Goal: Task Accomplishment & Management: Complete application form

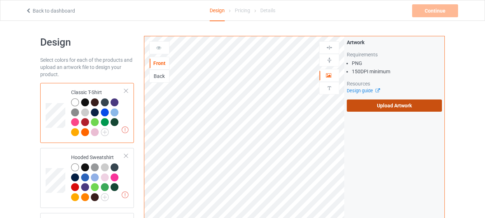
click at [377, 104] on label "Upload Artwork" at bounding box center [394, 105] width 95 height 12
click at [0, 0] on input "Upload Artwork" at bounding box center [0, 0] width 0 height 0
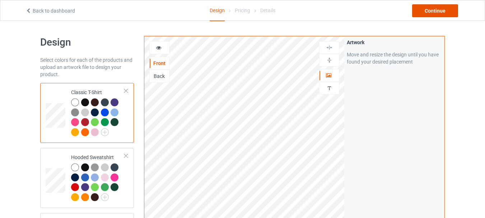
click at [433, 12] on div "Continue" at bounding box center [435, 10] width 46 height 13
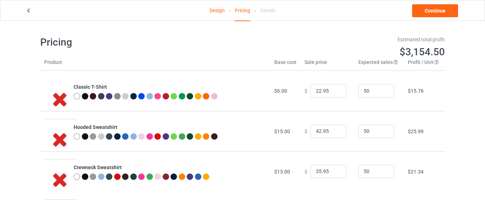
click at [216, 13] on link "Design" at bounding box center [217, 10] width 15 height 20
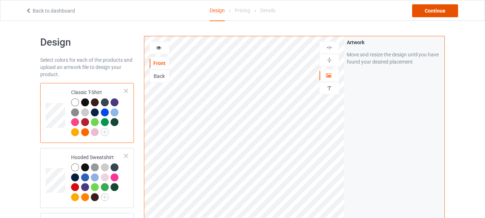
click at [430, 11] on div "Continue" at bounding box center [435, 10] width 46 height 13
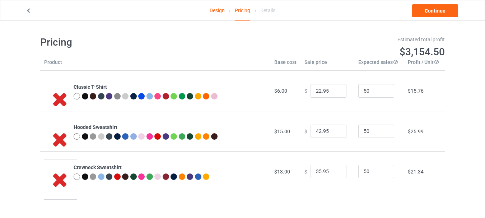
click at [217, 9] on link "Design" at bounding box center [217, 10] width 15 height 20
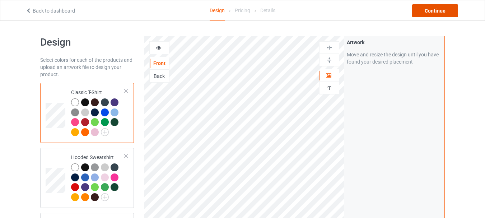
click at [438, 13] on div "Continue" at bounding box center [435, 10] width 46 height 13
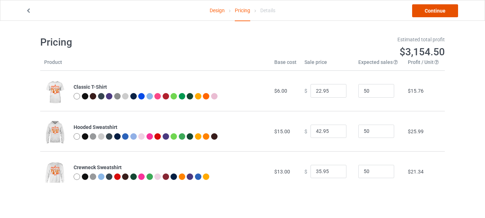
click at [449, 10] on link "Continue" at bounding box center [435, 10] width 46 height 13
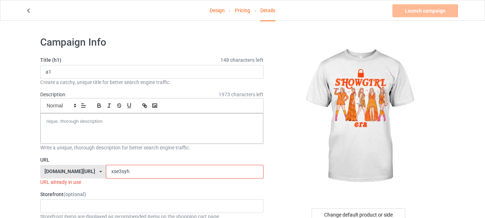
click at [162, 172] on input "xse3syh" at bounding box center [184, 172] width 157 height 14
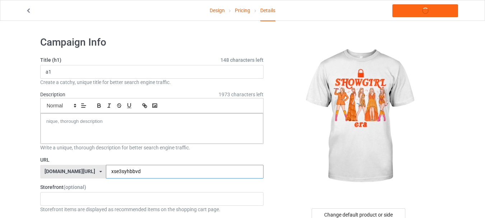
type input "xse3syhbbvd4"
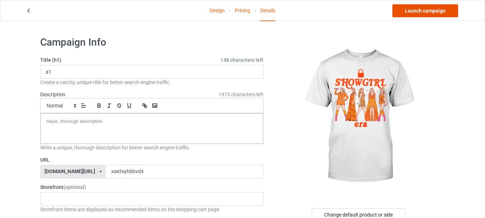
click at [428, 13] on link "Launch campaign" at bounding box center [426, 10] width 66 height 13
